Goal: Information Seeking & Learning: Learn about a topic

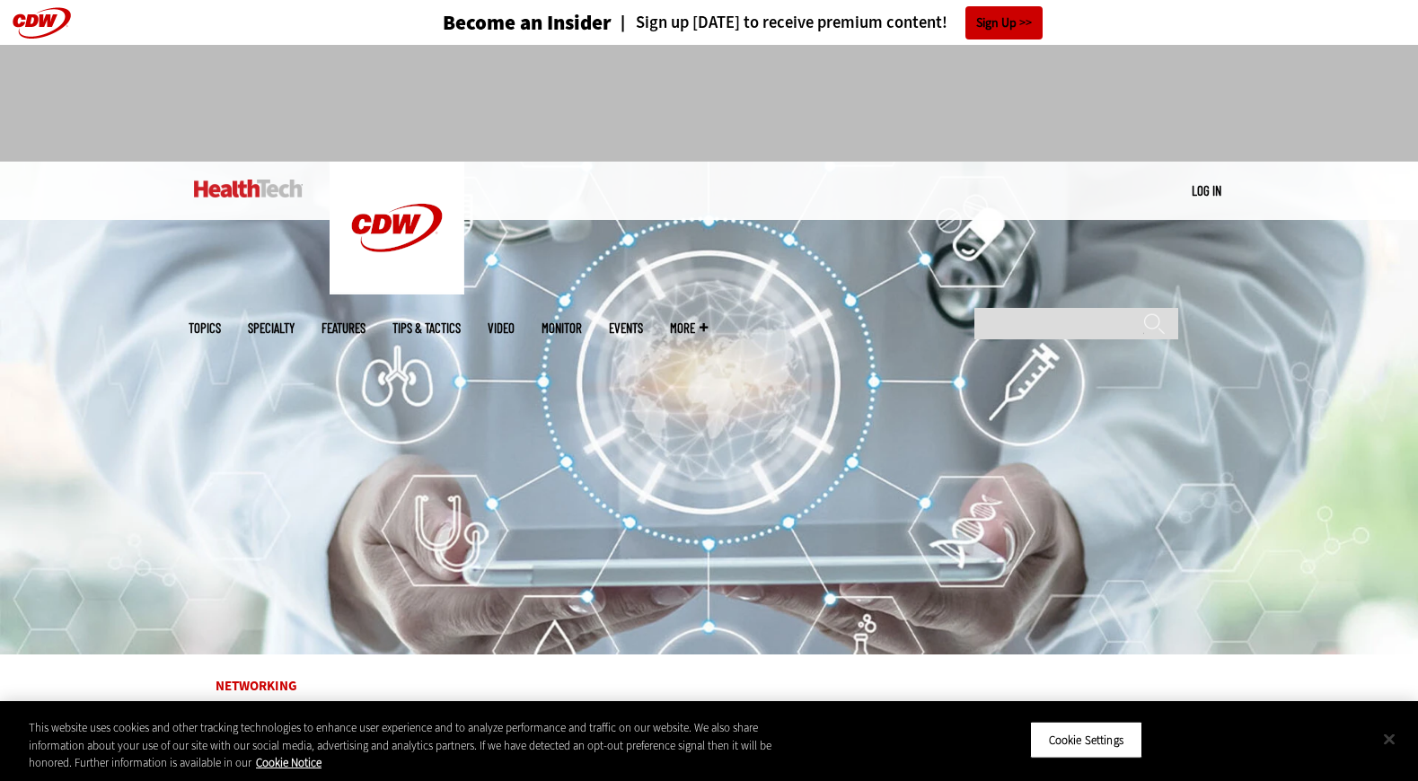
click at [1388, 737] on button "Close" at bounding box center [1389, 739] width 40 height 40
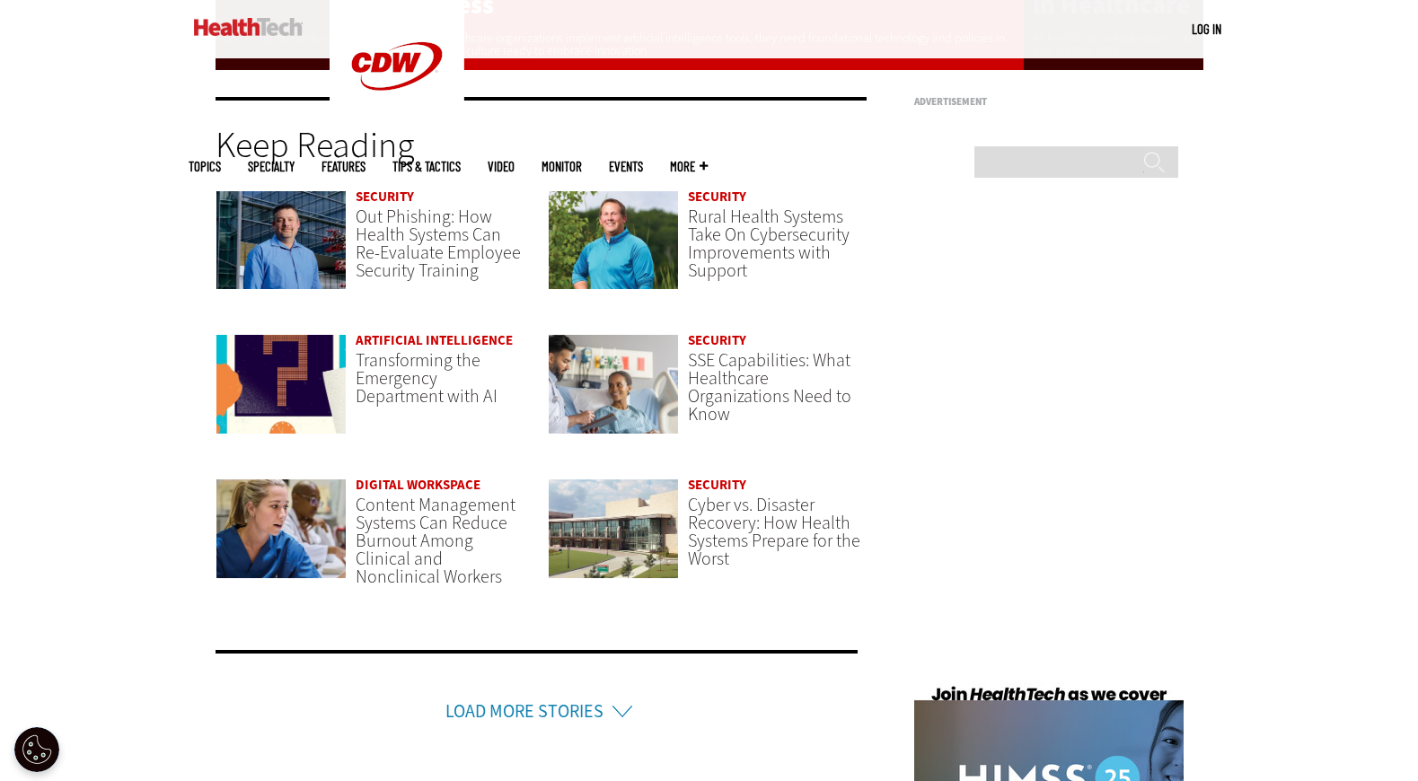
scroll to position [4506, 0]
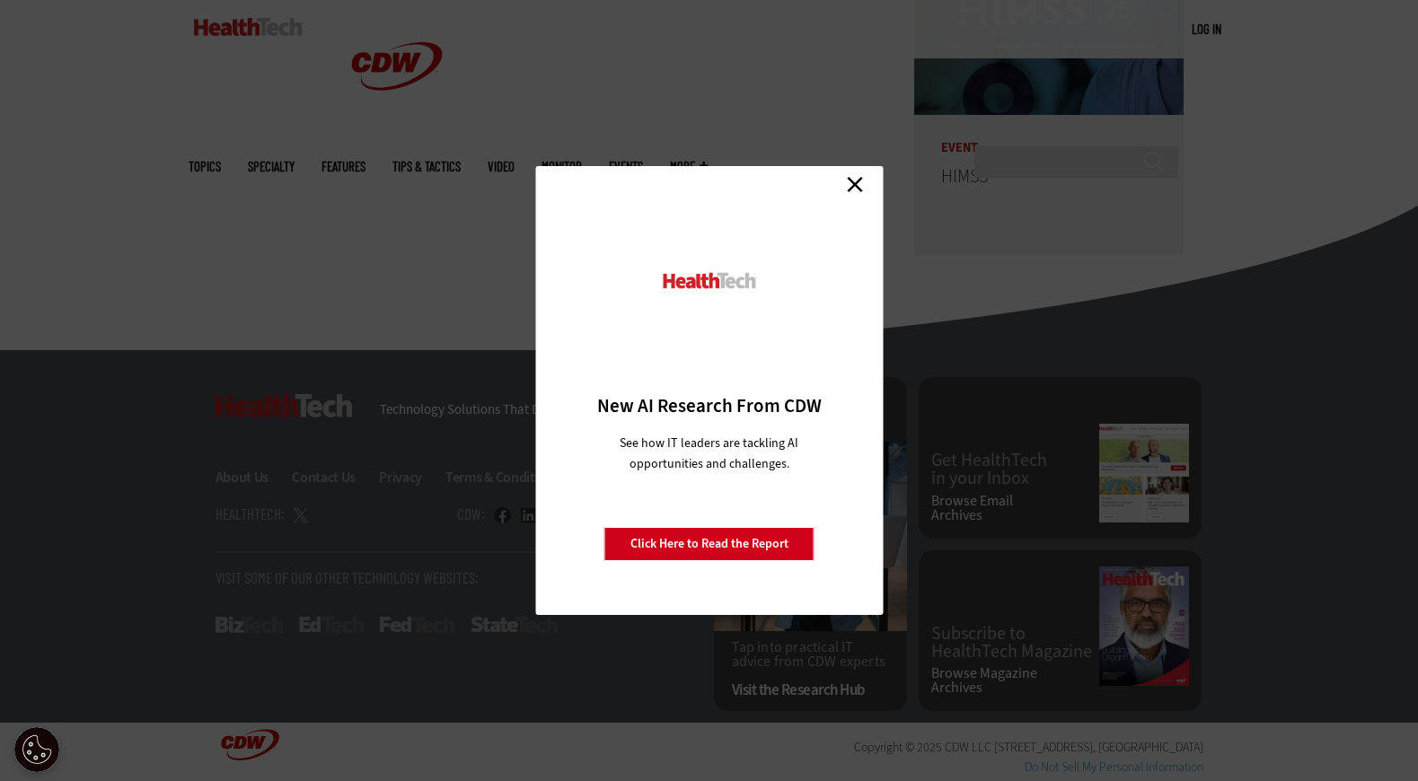
click at [852, 183] on link "Close" at bounding box center [854, 184] width 27 height 27
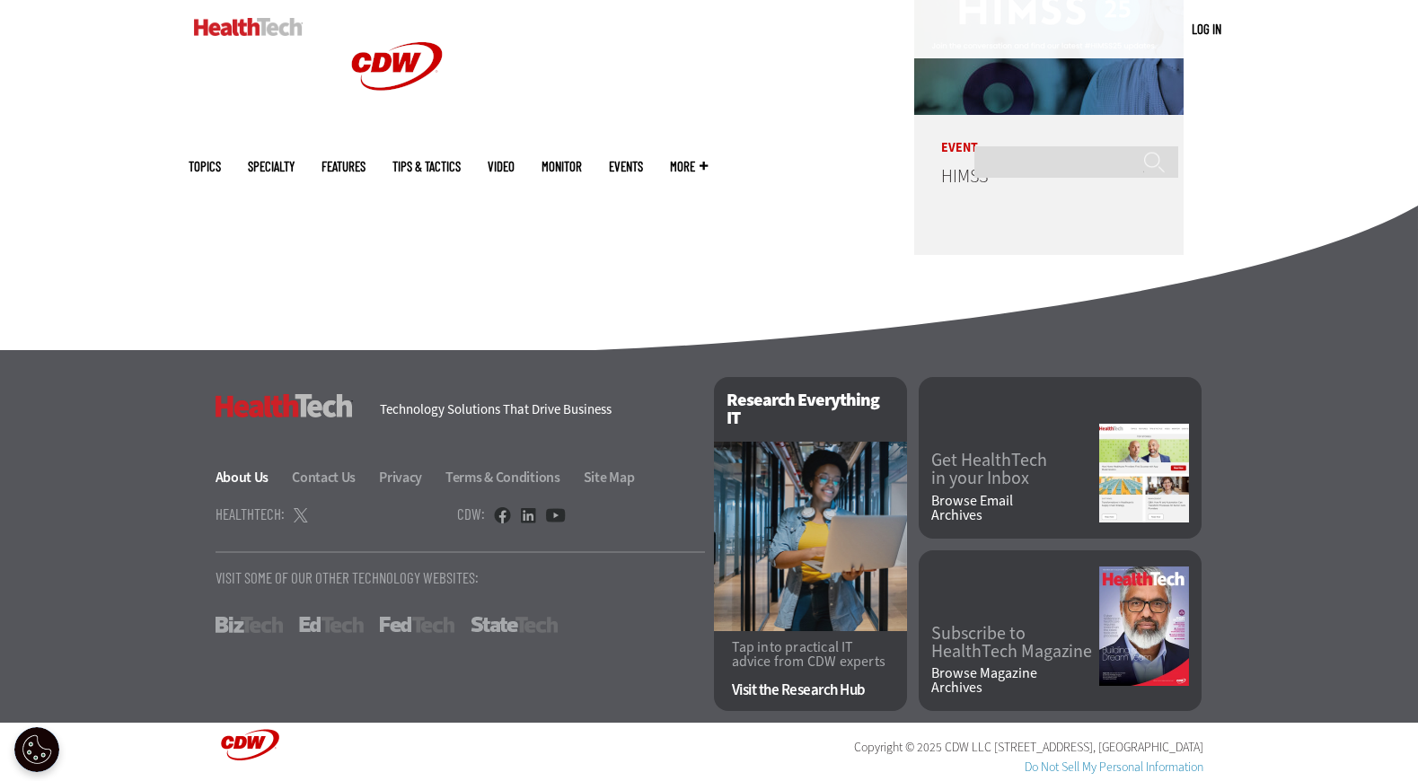
click at [257, 473] on link "About Us" at bounding box center [252, 477] width 75 height 19
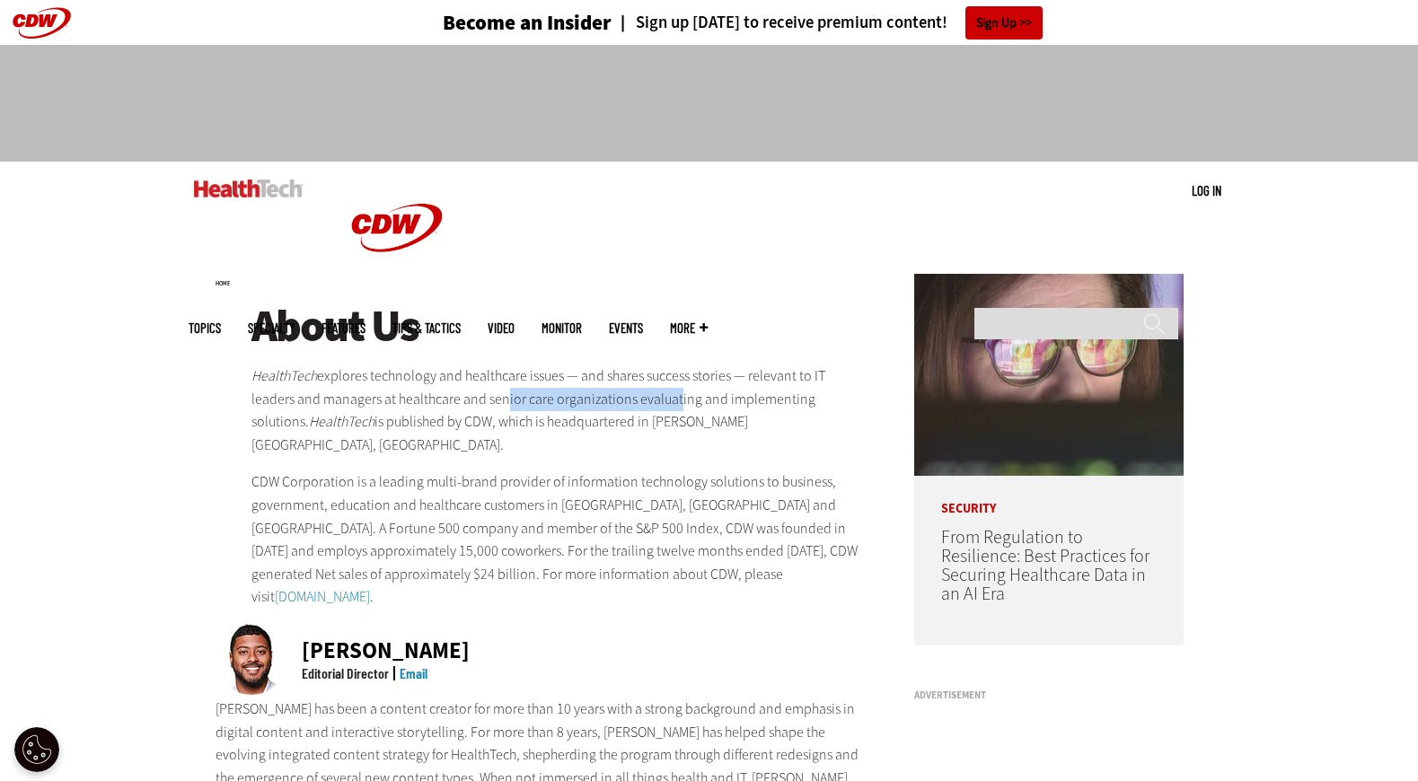
drag, startPoint x: 504, startPoint y: 399, endPoint x: 690, endPoint y: 401, distance: 186.7
click at [673, 399] on p "HealthTech explores technology and healthcare issues — and shares success stori…" at bounding box center [559, 410] width 616 height 92
click at [690, 401] on p "HealthTech explores technology and healthcare issues — and shares success stori…" at bounding box center [559, 410] width 616 height 92
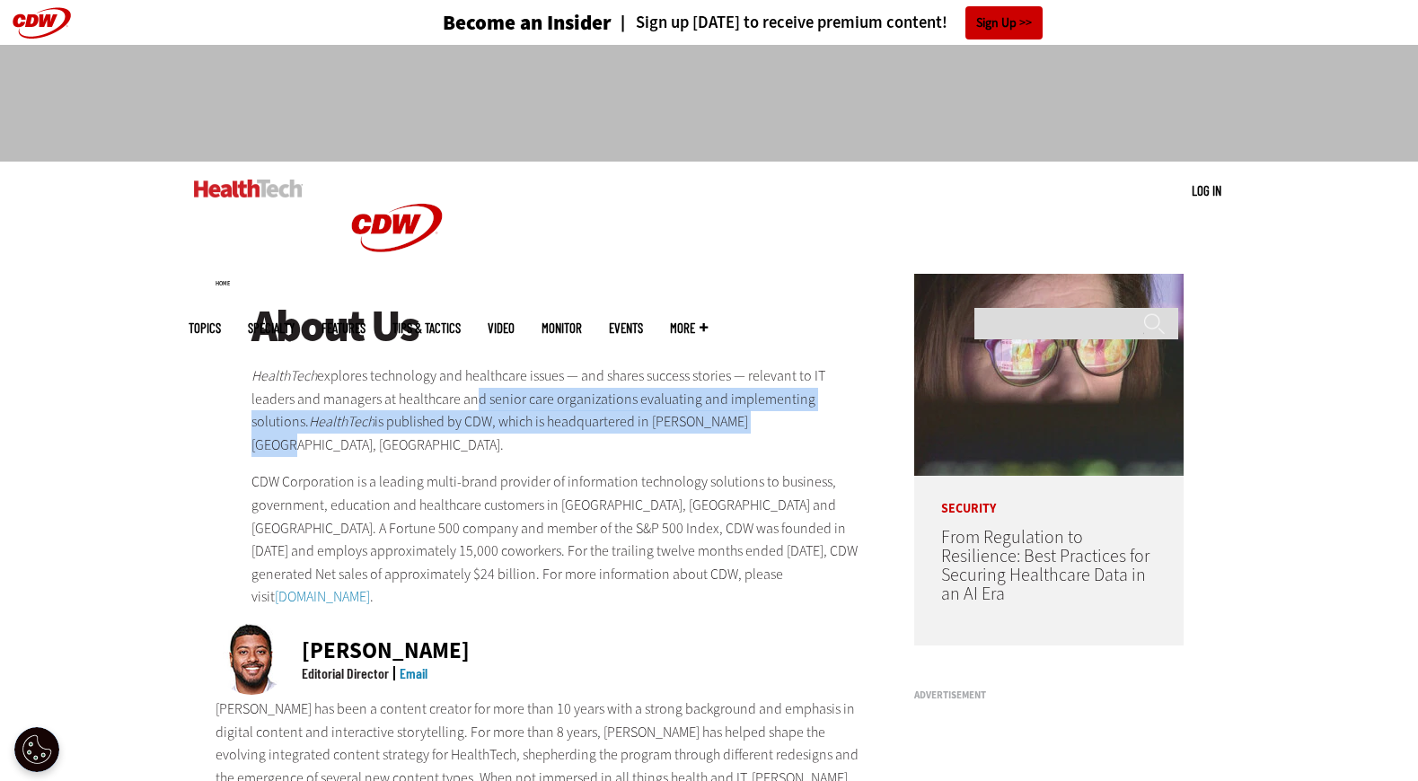
drag, startPoint x: 530, startPoint y: 408, endPoint x: 313, endPoint y: 397, distance: 216.6
click at [380, 398] on p "HealthTech explores technology and healthcare issues — and shares success stori…" at bounding box center [559, 410] width 616 height 92
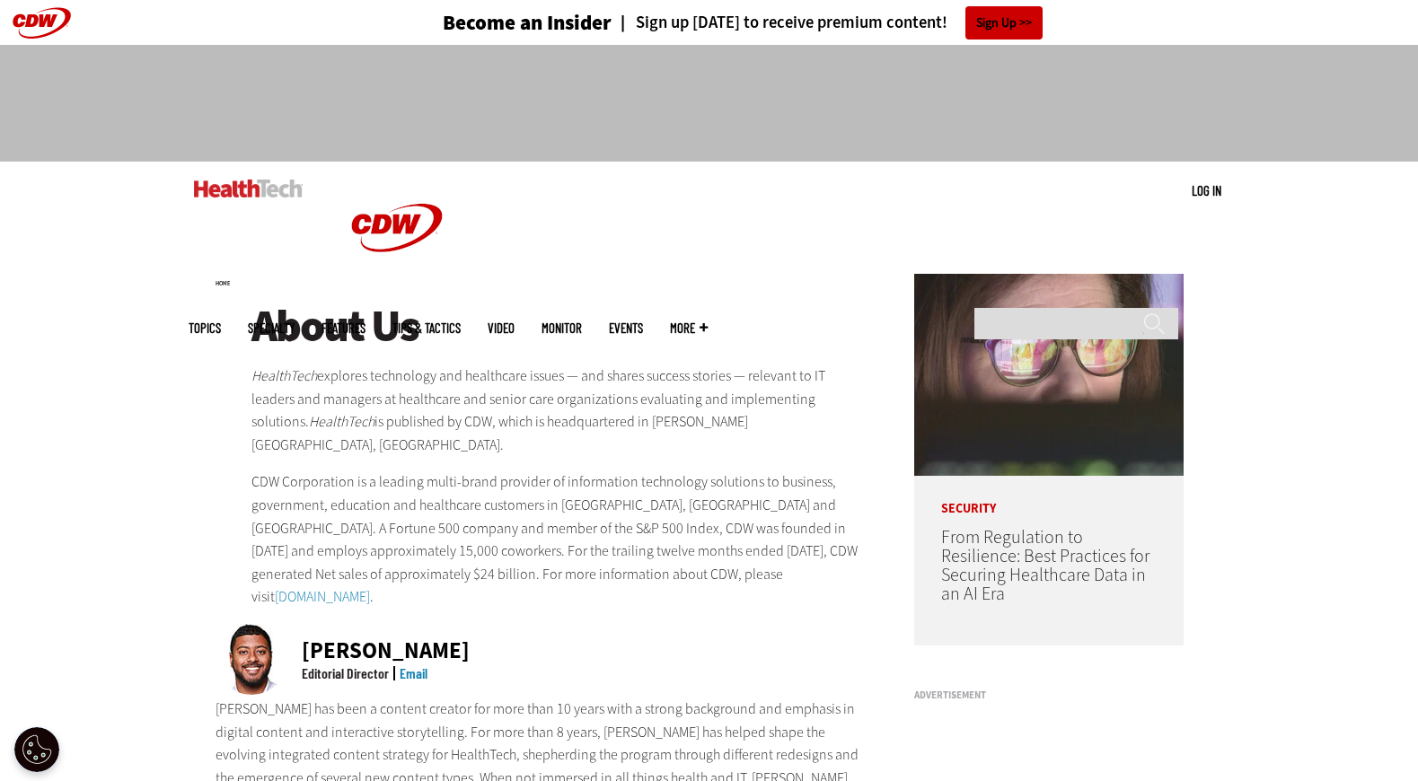
drag, startPoint x: 312, startPoint y: 397, endPoint x: 286, endPoint y: 434, distance: 45.1
click at [312, 397] on p "HealthTech explores technology and healthcare issues — and shares success stori…" at bounding box center [559, 410] width 616 height 92
drag, startPoint x: 253, startPoint y: 461, endPoint x: 409, endPoint y: 462, distance: 156.2
click at [397, 470] on p "CDW Corporation is a leading multi-brand provider of information technology sol…" at bounding box center [559, 539] width 616 height 138
click at [428, 470] on p "CDW Corporation is a leading multi-brand provider of information technology sol…" at bounding box center [559, 539] width 616 height 138
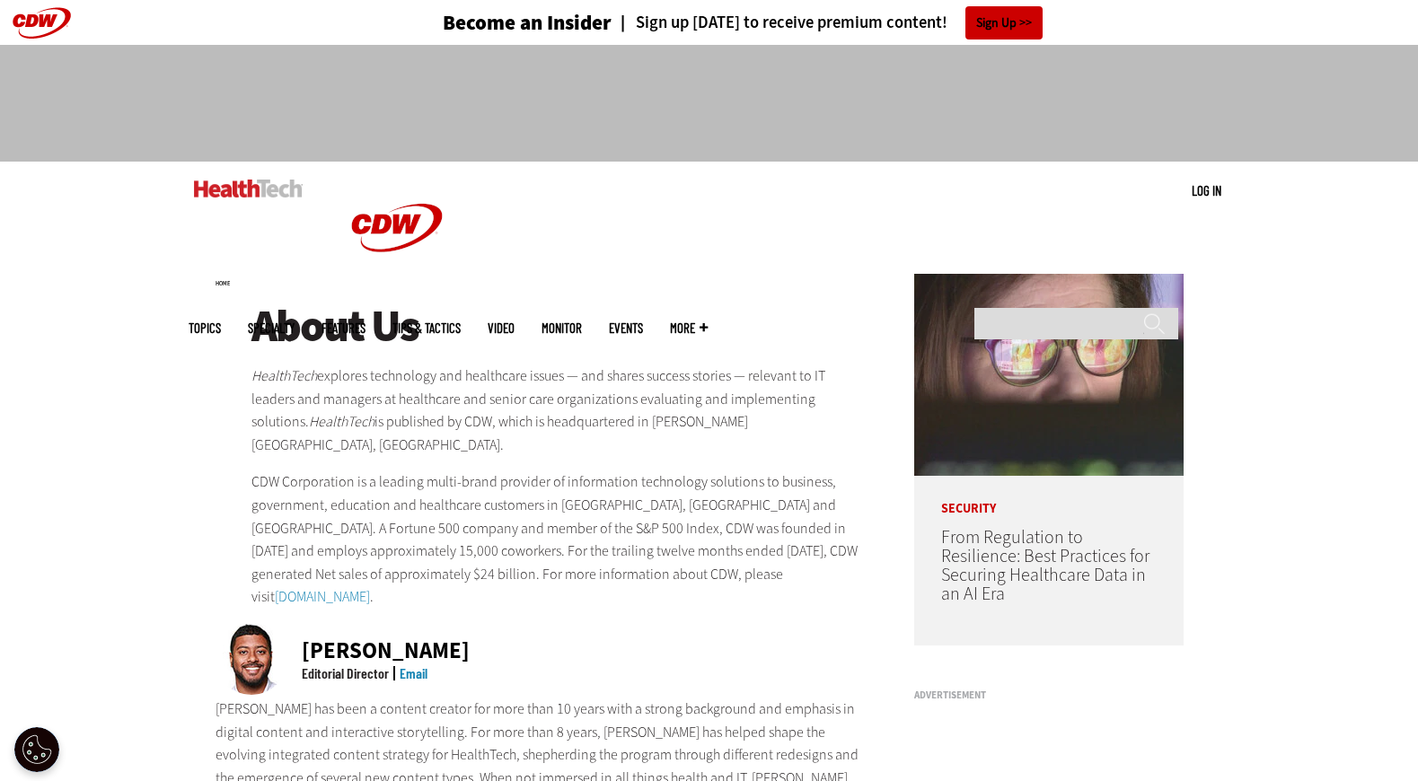
drag, startPoint x: 517, startPoint y: 462, endPoint x: 721, endPoint y: 476, distance: 204.2
click at [678, 472] on p "CDW Corporation is a leading multi-brand provider of information technology sol…" at bounding box center [559, 539] width 616 height 138
click at [753, 478] on p "CDW Corporation is a leading multi-brand provider of information technology sol…" at bounding box center [559, 539] width 616 height 138
drag, startPoint x: 556, startPoint y: 464, endPoint x: 754, endPoint y: 464, distance: 198.4
click at [754, 470] on p "CDW Corporation is a leading multi-brand provider of information technology sol…" at bounding box center [559, 539] width 616 height 138
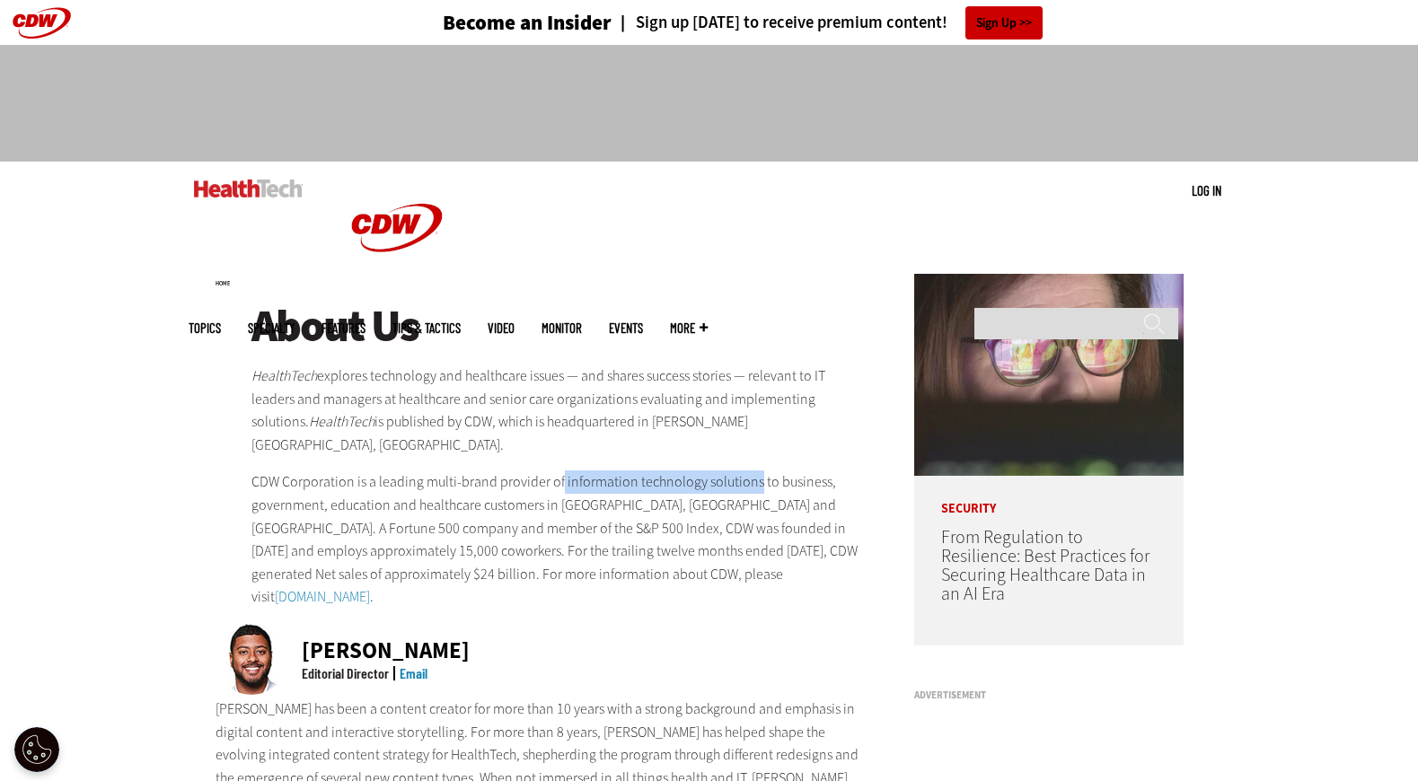
click at [754, 470] on p "CDW Corporation is a leading multi-brand provider of information technology sol…" at bounding box center [559, 539] width 616 height 138
drag, startPoint x: 373, startPoint y: 484, endPoint x: 475, endPoint y: 484, distance: 102.3
click at [457, 484] on p "CDW Corporation is a leading multi-brand provider of information technology sol…" at bounding box center [559, 539] width 616 height 138
click at [475, 484] on p "CDW Corporation is a leading multi-brand provider of information technology sol…" at bounding box center [559, 539] width 616 height 138
drag, startPoint x: 490, startPoint y: 486, endPoint x: 767, endPoint y: 485, distance: 276.5
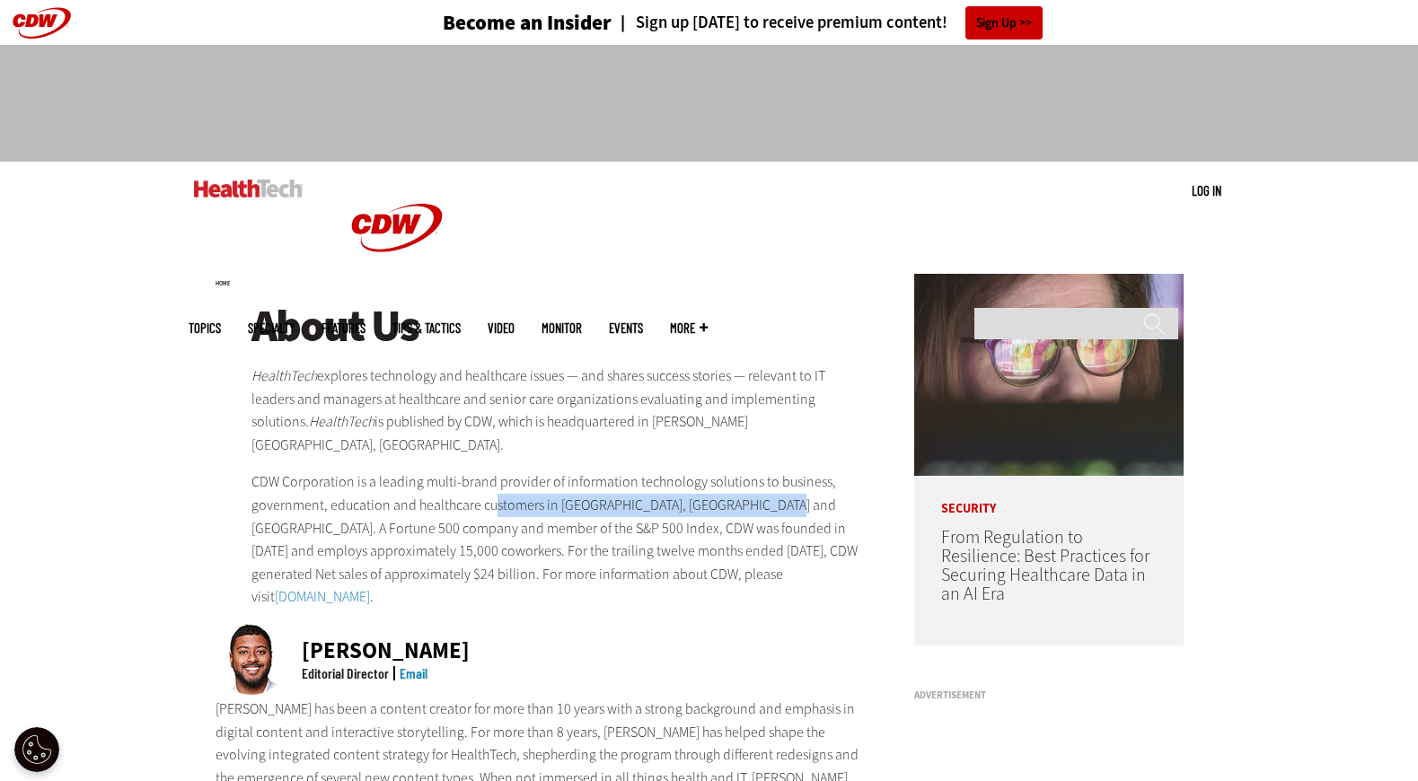
click at [767, 485] on p "CDW Corporation is a leading multi-brand provider of information technology sol…" at bounding box center [559, 539] width 616 height 138
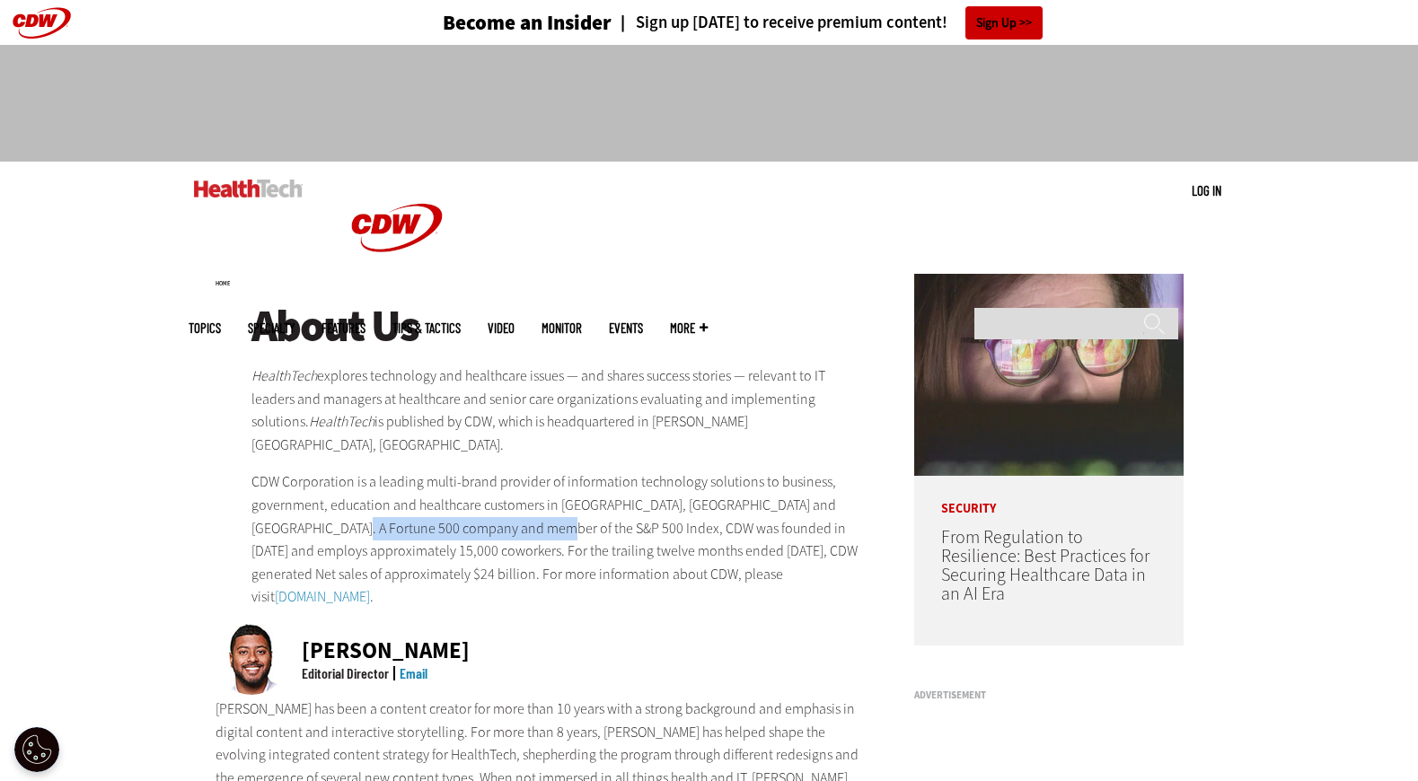
drag, startPoint x: 286, startPoint y: 505, endPoint x: 554, endPoint y: 505, distance: 267.5
click at [543, 505] on p "CDW Corporation is a leading multi-brand provider of information technology sol…" at bounding box center [559, 539] width 616 height 138
click at [554, 505] on p "CDW Corporation is a leading multi-brand provider of information technology sol…" at bounding box center [559, 539] width 616 height 138
click at [729, 505] on p "CDW Corporation is a leading multi-brand provider of information technology sol…" at bounding box center [559, 539] width 616 height 138
click at [748, 505] on p "CDW Corporation is a leading multi-brand provider of information technology sol…" at bounding box center [559, 539] width 616 height 138
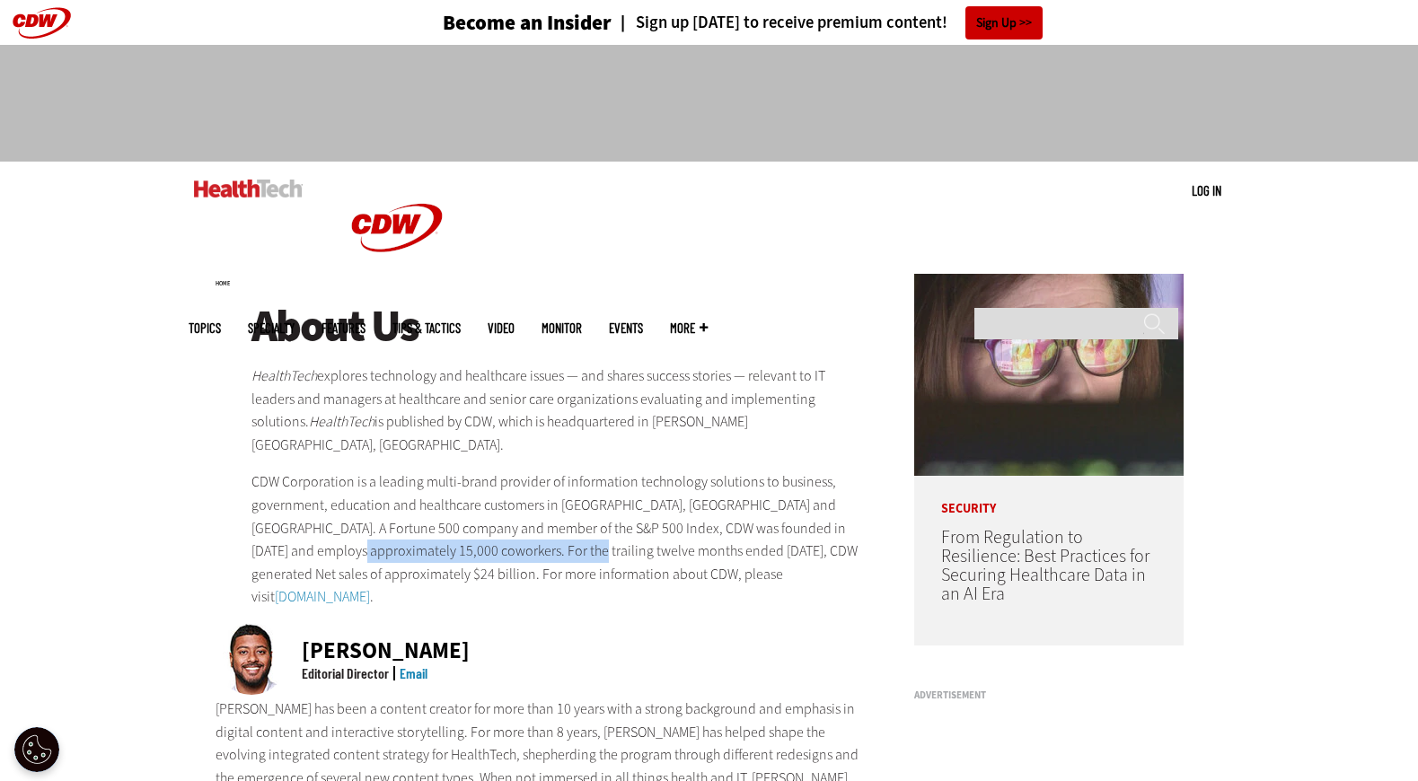
drag, startPoint x: 424, startPoint y: 527, endPoint x: 626, endPoint y: 526, distance: 202.0
click at [582, 527] on p "CDW Corporation is a leading multi-brand provider of information technology sol…" at bounding box center [559, 539] width 616 height 138
click at [626, 526] on p "CDW Corporation is a leading multi-brand provider of information technology sol…" at bounding box center [559, 539] width 616 height 138
drag, startPoint x: 504, startPoint y: 528, endPoint x: 799, endPoint y: 525, distance: 295.4
click at [799, 525] on p "CDW Corporation is a leading multi-brand provider of information technology sol…" at bounding box center [559, 539] width 616 height 138
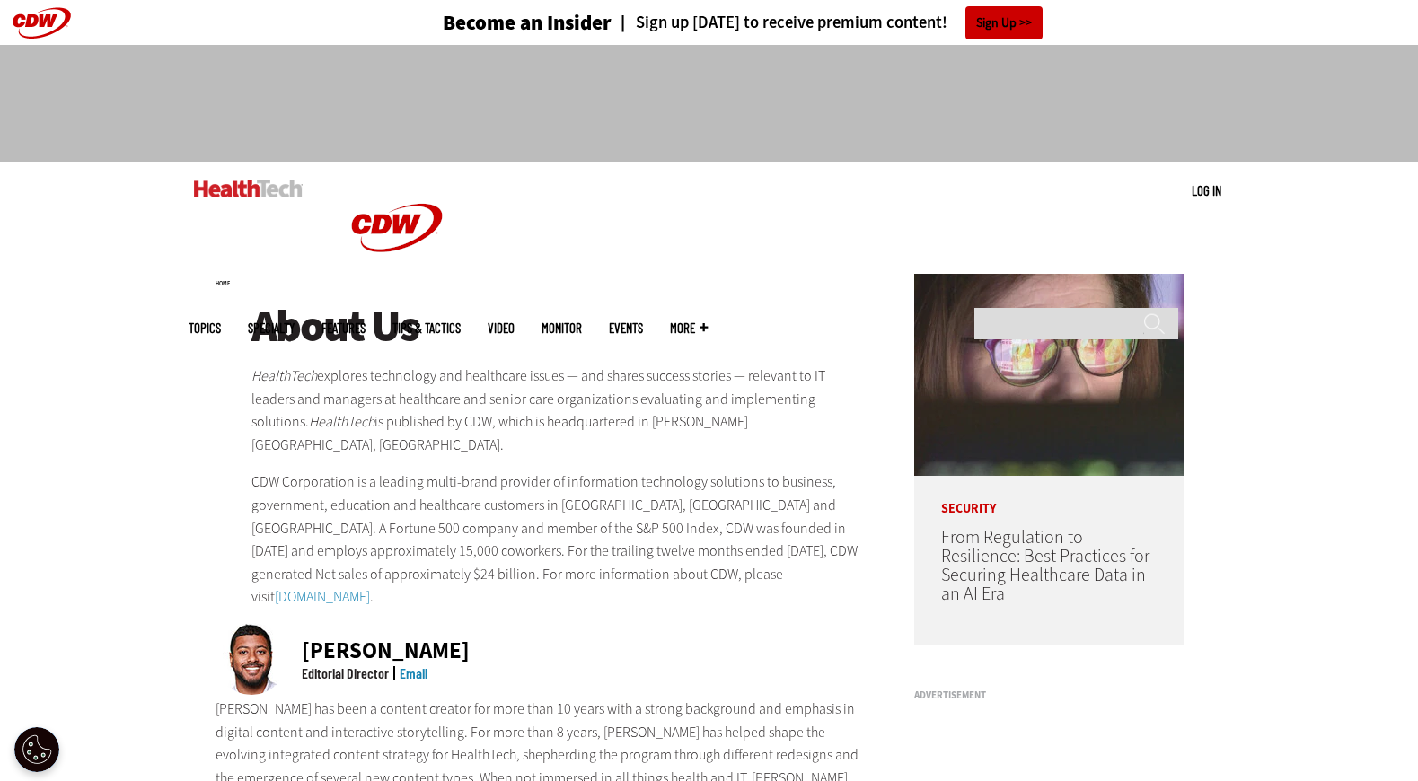
click at [799, 525] on p "CDW Corporation is a leading multi-brand provider of information technology sol…" at bounding box center [559, 539] width 616 height 138
drag, startPoint x: 831, startPoint y: 531, endPoint x: 589, endPoint y: 531, distance: 242.4
click at [626, 531] on p "CDW Corporation is a leading multi-brand provider of information technology sol…" at bounding box center [559, 539] width 616 height 138
click at [585, 531] on p "CDW Corporation is a leading multi-brand provider of information technology sol…" at bounding box center [559, 539] width 616 height 138
click at [298, 587] on link "www.CDW.com" at bounding box center [322, 596] width 95 height 19
